Goal: Task Accomplishment & Management: Manage account settings

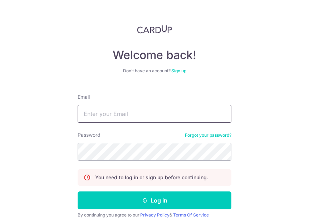
click at [133, 118] on input "Email" at bounding box center [155, 114] width 154 height 18
click at [150, 116] on input "Email" at bounding box center [155, 114] width 154 height 18
type input "[EMAIL_ADDRESS][DOMAIN_NAME]"
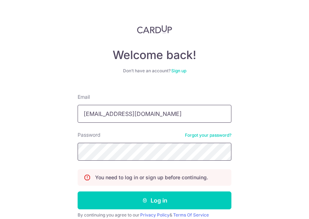
click at [78, 191] on button "Log in" at bounding box center [155, 200] width 154 height 18
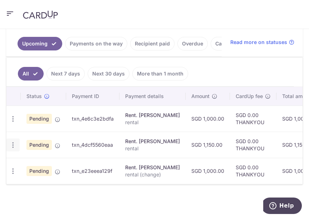
click at [11, 142] on icon "button" at bounding box center [13, 145] width 8 height 8
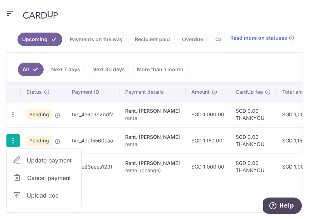
click at [58, 196] on span "Upload doc" at bounding box center [51, 195] width 49 height 9
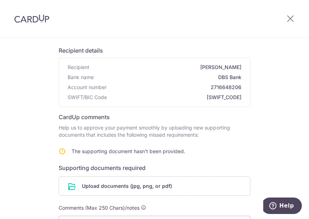
scroll to position [11, 0]
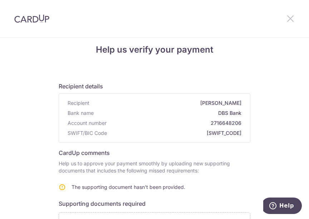
click at [292, 16] on icon at bounding box center [290, 18] width 9 height 9
